Goal: Task Accomplishment & Management: Manage account settings

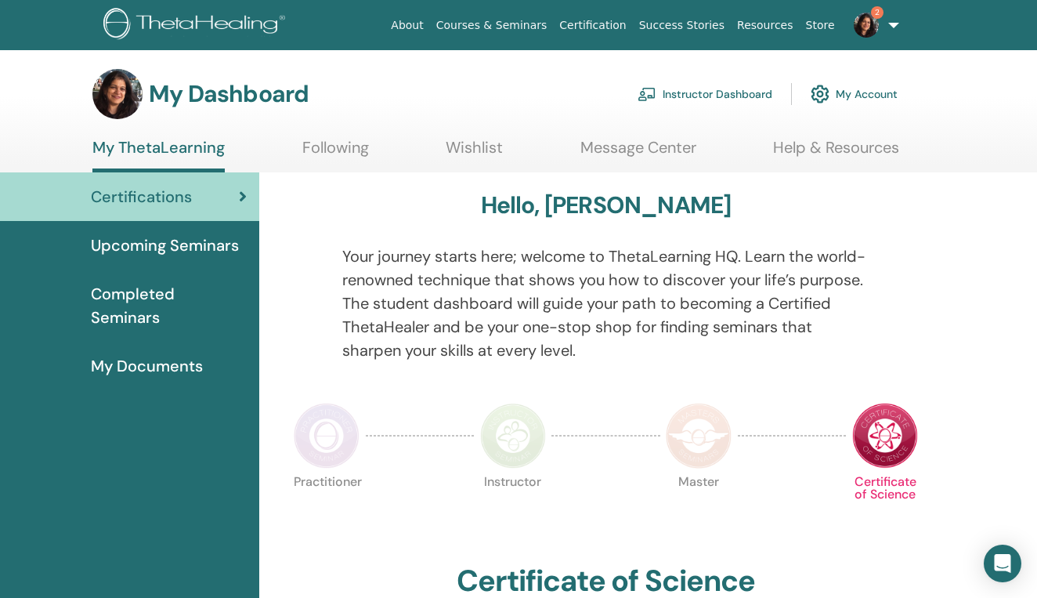
click at [704, 98] on link "Instructor Dashboard" at bounding box center [705, 94] width 135 height 34
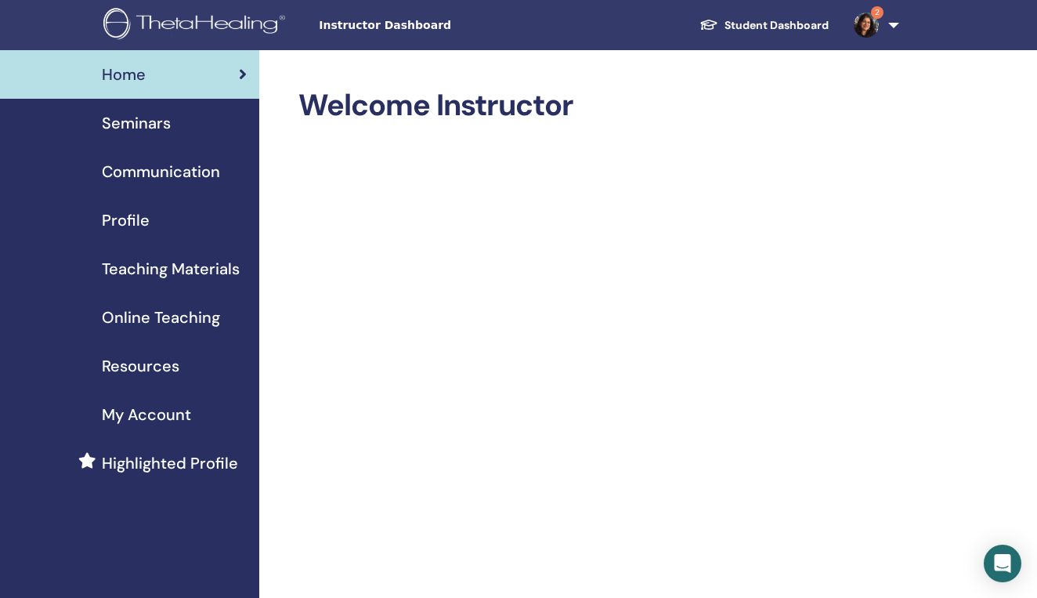
click at [128, 125] on span "Seminars" at bounding box center [136, 122] width 69 height 23
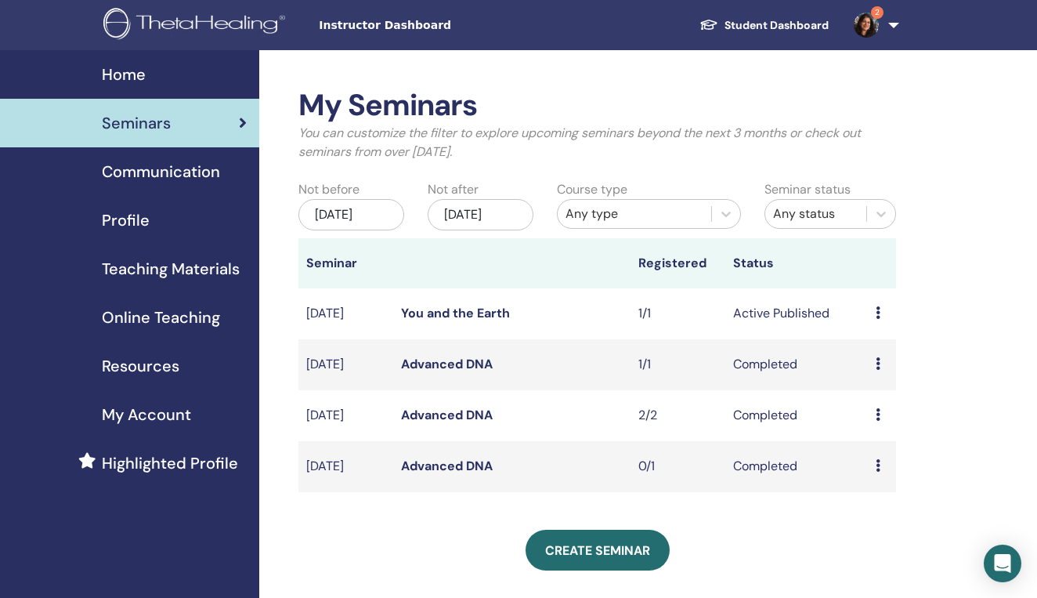
click at [877, 319] on icon at bounding box center [878, 312] width 5 height 13
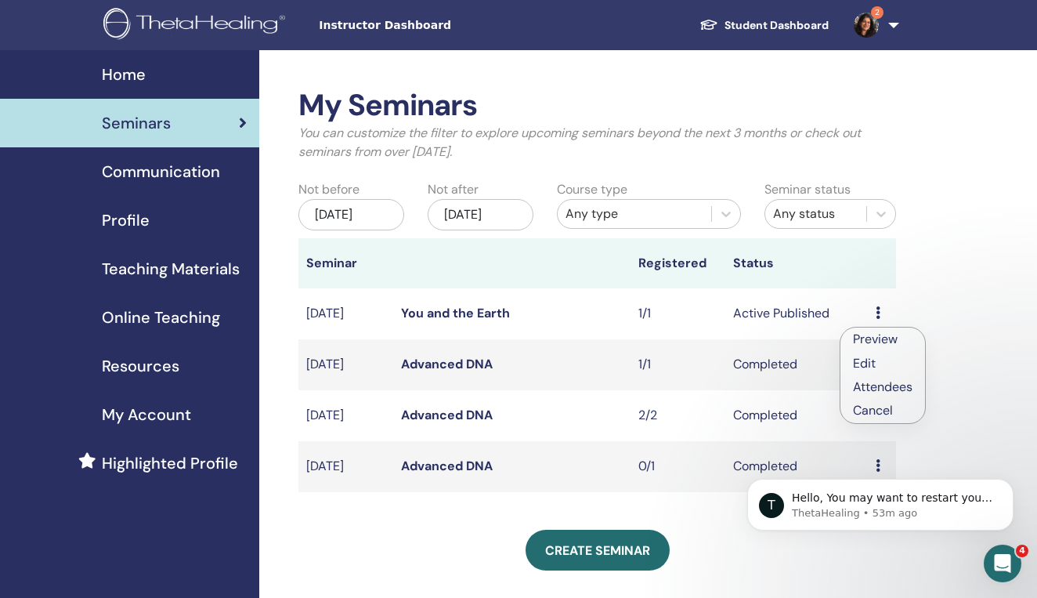
click at [876, 385] on link "Attendees" at bounding box center [883, 386] width 60 height 16
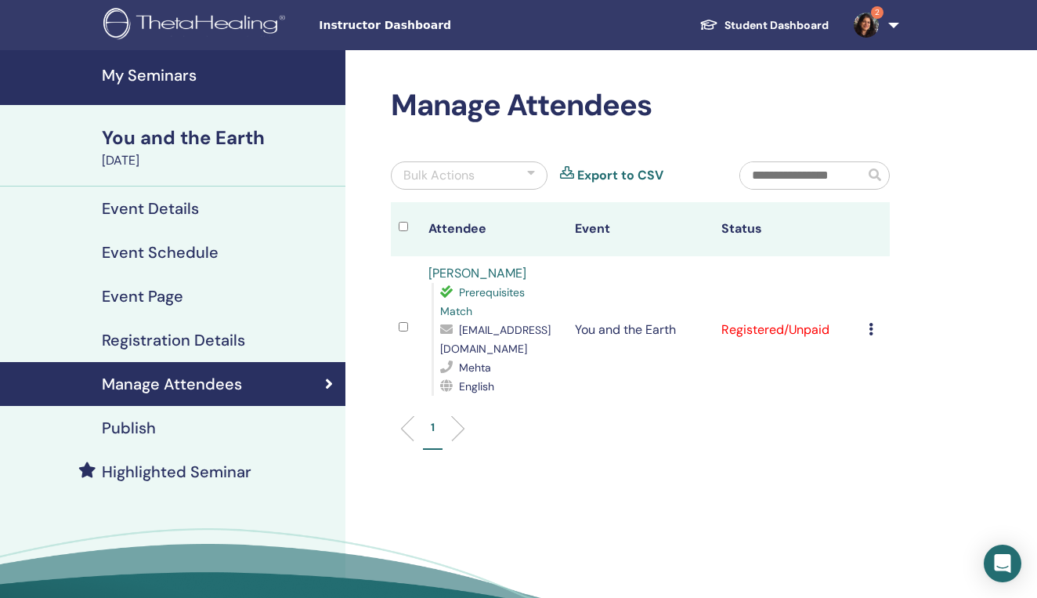
click at [871, 327] on icon at bounding box center [871, 329] width 5 height 13
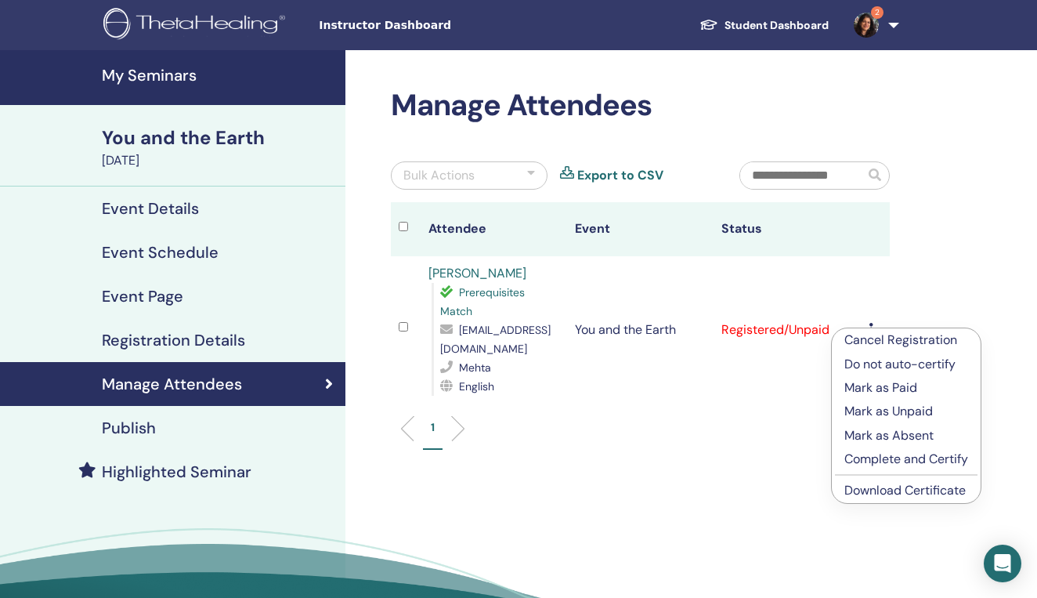
click at [882, 387] on p "Mark as Paid" at bounding box center [906, 387] width 124 height 19
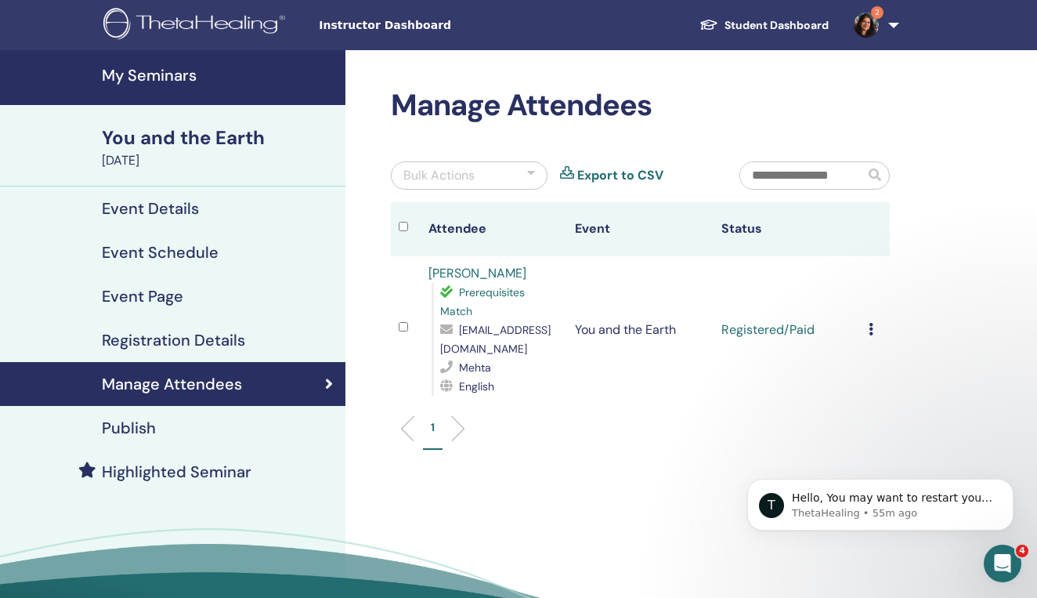
click at [157, 148] on div "You and the Earth" at bounding box center [219, 138] width 234 height 27
